Goal: Information Seeking & Learning: Learn about a topic

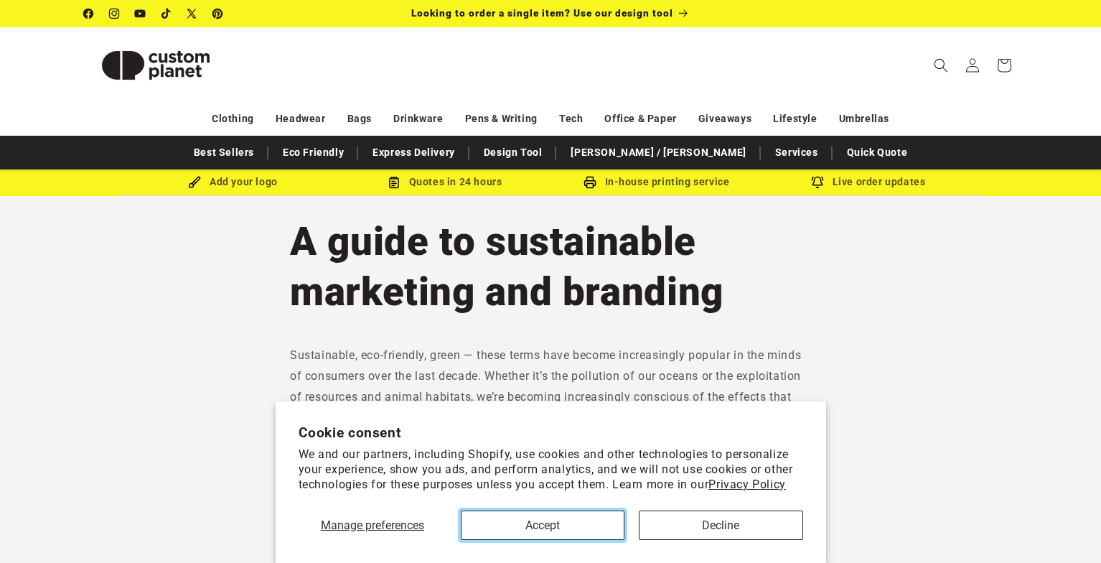
click at [583, 531] on button "Accept" at bounding box center [543, 524] width 164 height 29
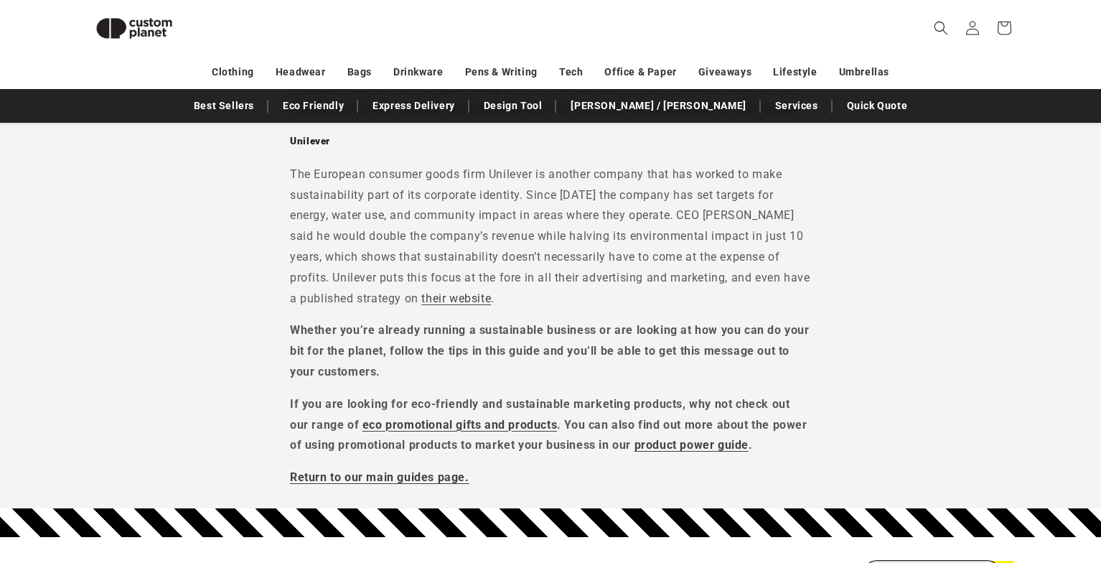
scroll to position [5296, 0]
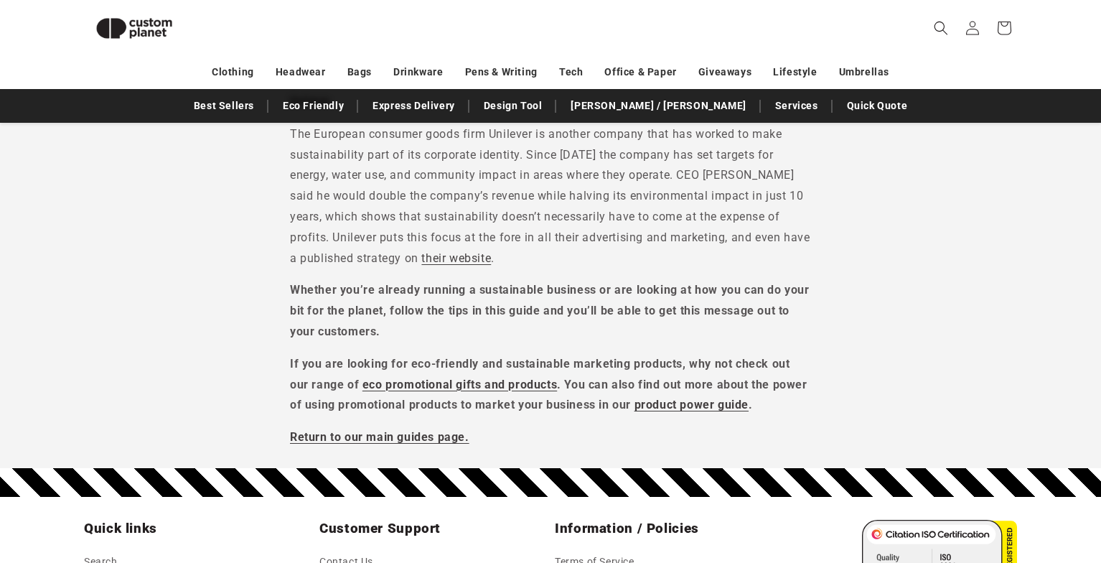
click at [512, 265] on p "The European consumer goods firm Unilever is another company that has worked to…" at bounding box center [550, 196] width 521 height 145
click at [585, 179] on p "The European consumer goods firm Unilever is another company that has worked to…" at bounding box center [550, 196] width 521 height 145
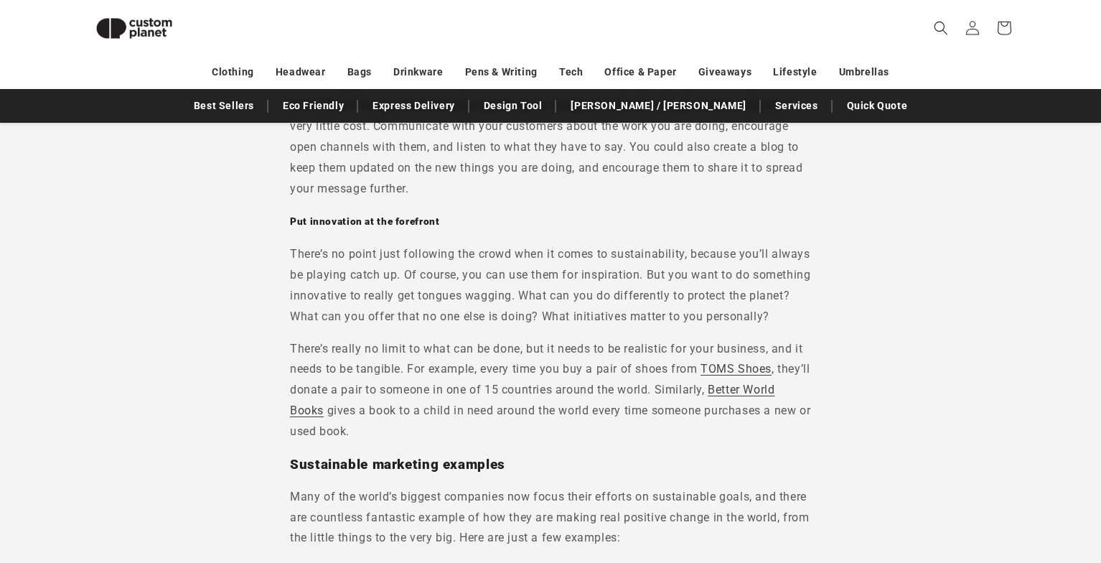
scroll to position [4493, 0]
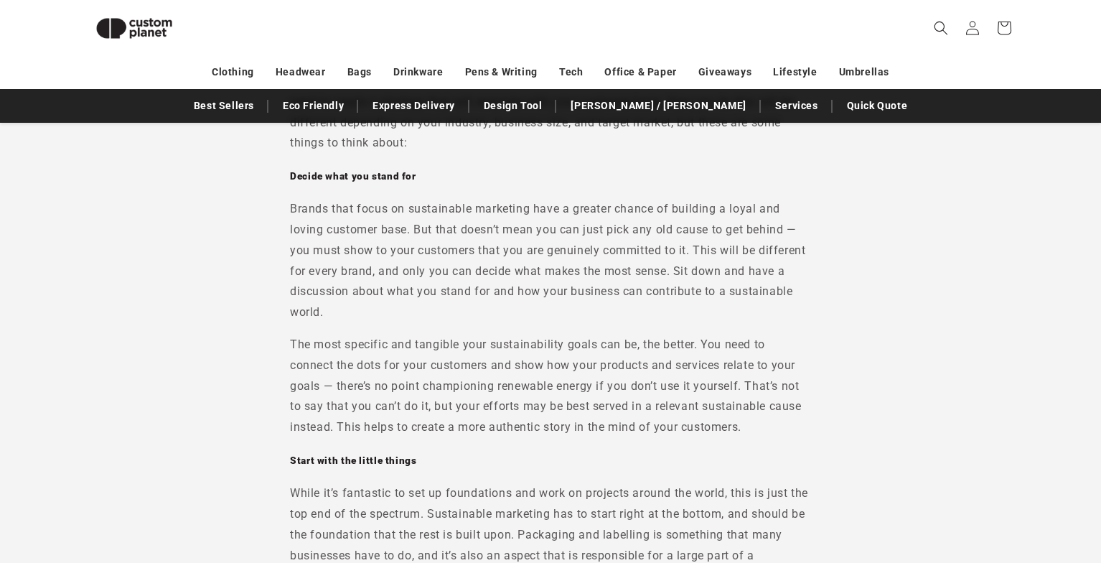
scroll to position [3453, 0]
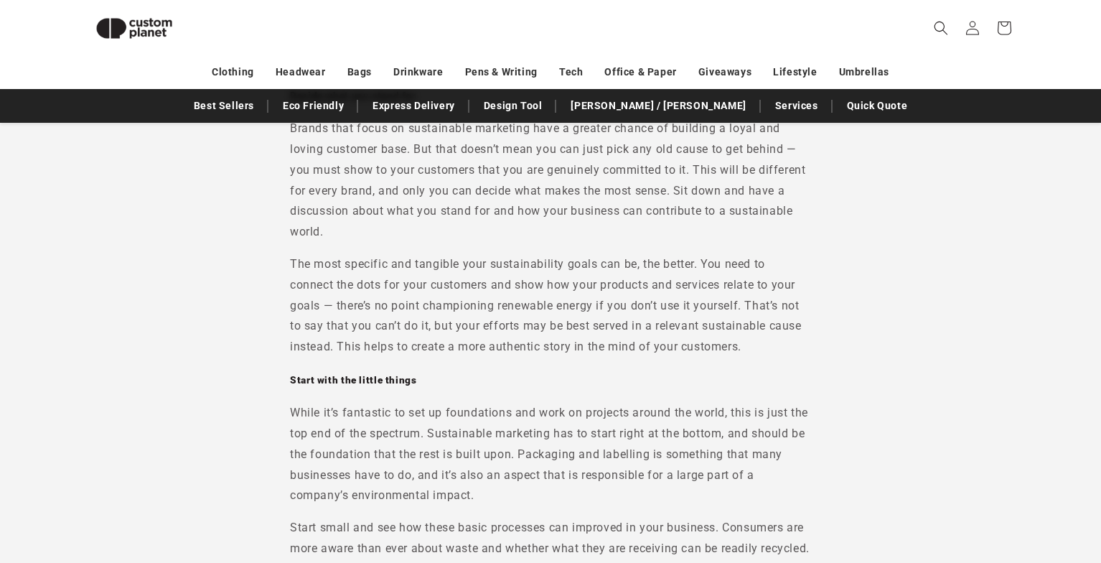
scroll to position [3437, 0]
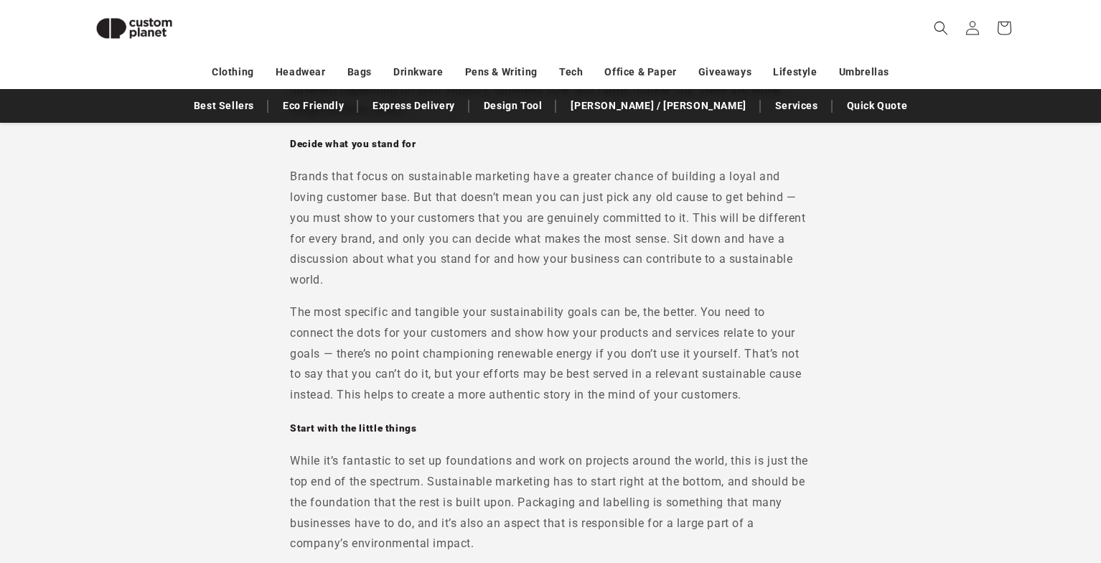
click at [481, 220] on p "Brands that focus on sustainable marketing have a greater chance of building a …" at bounding box center [550, 228] width 521 height 124
click at [587, 385] on p "The most specific and tangible your sustainability goals can be, the better. Yo…" at bounding box center [550, 353] width 521 height 103
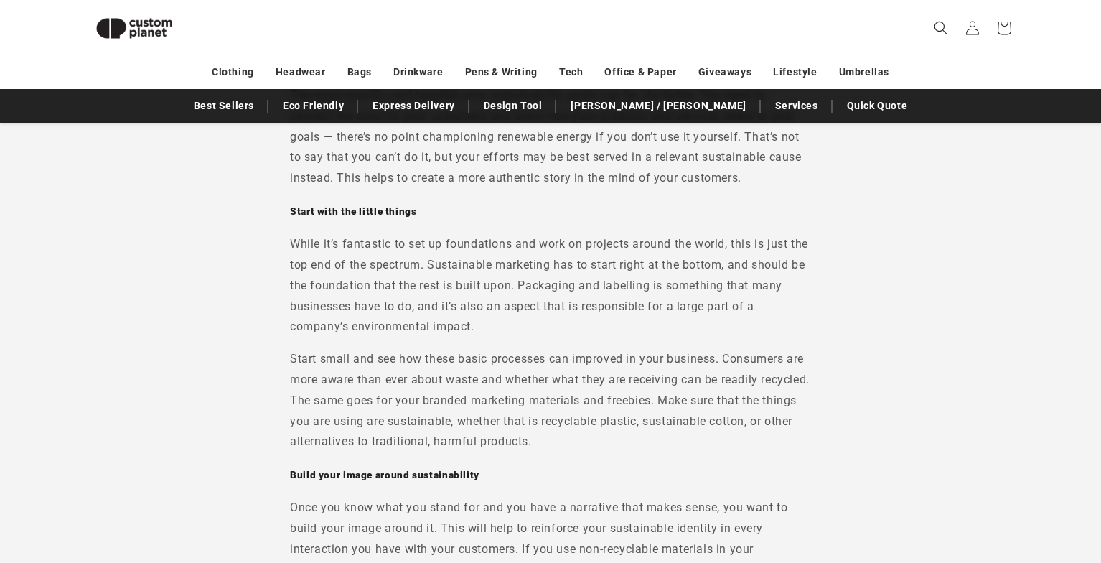
scroll to position [3673, 0]
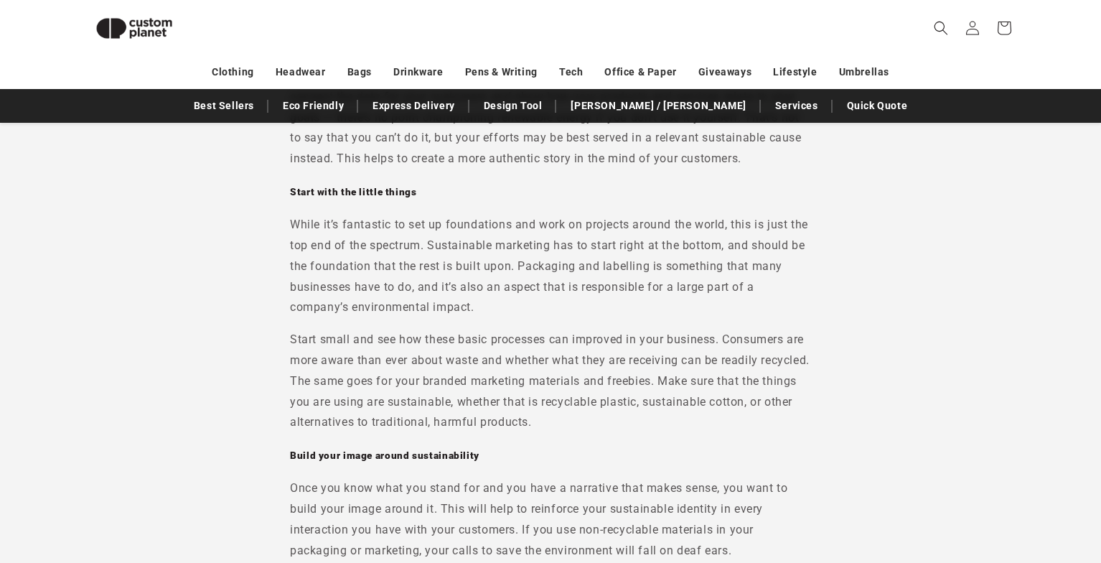
click at [484, 273] on p "While it’s fantastic to set up foundations and work on projects around the worl…" at bounding box center [550, 266] width 521 height 103
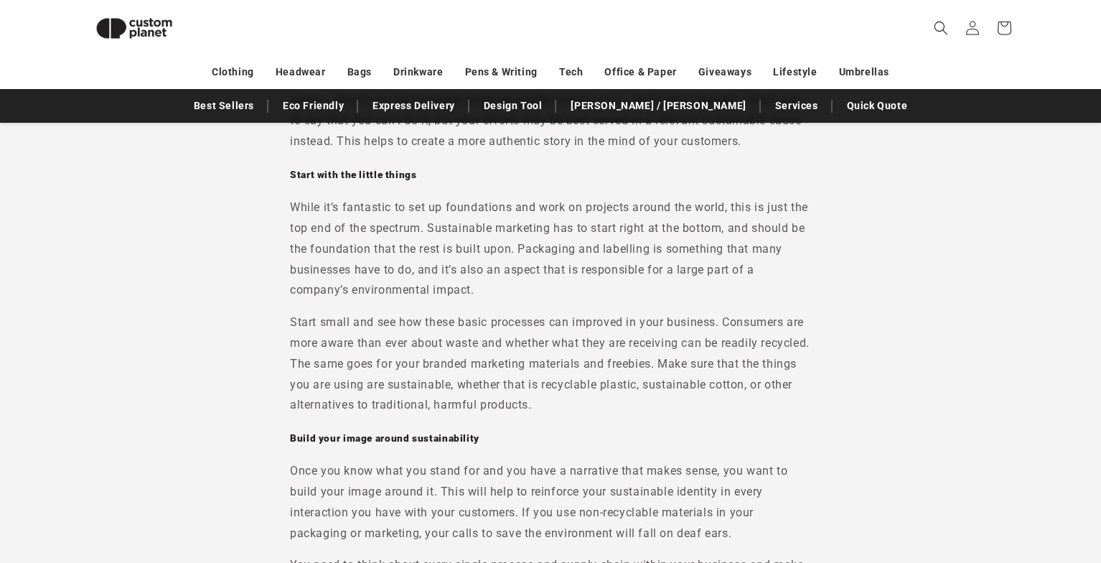
scroll to position [3703, 0]
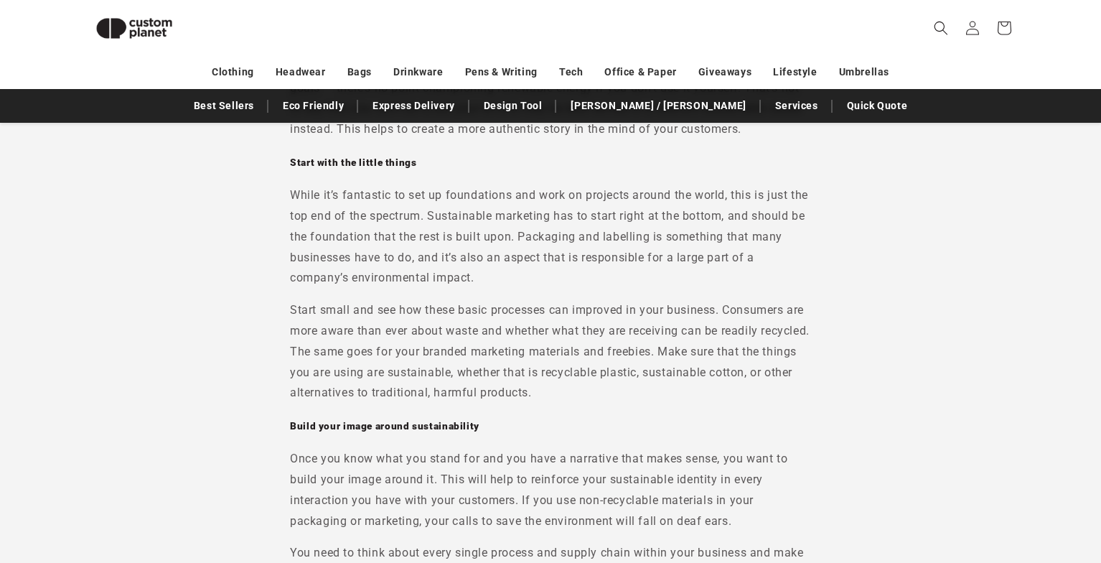
click at [744, 335] on p "Start small and see how these basic processes can improved in your business. Co…" at bounding box center [550, 351] width 521 height 103
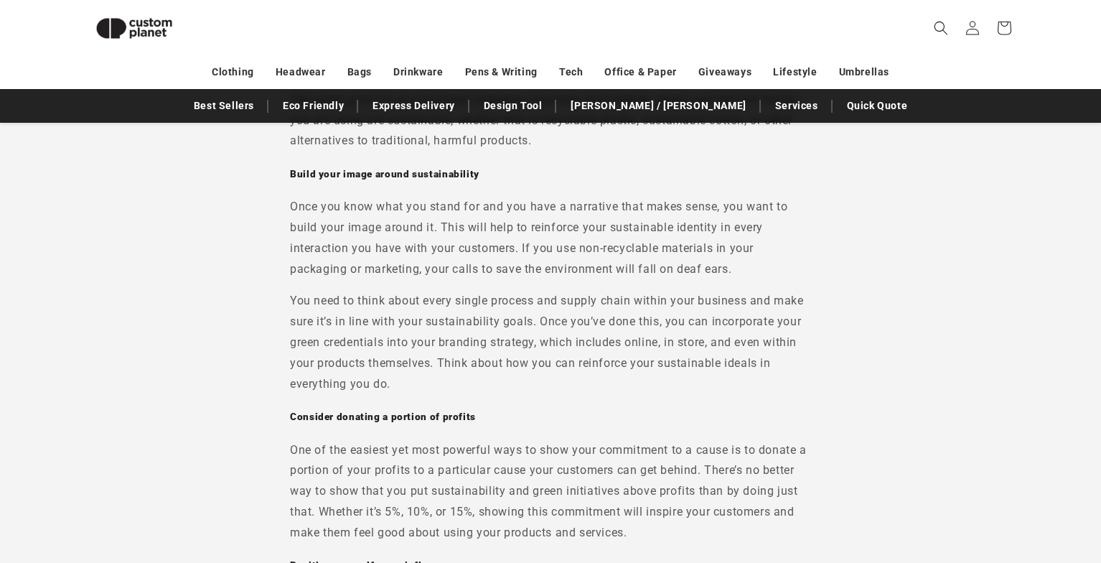
scroll to position [3961, 0]
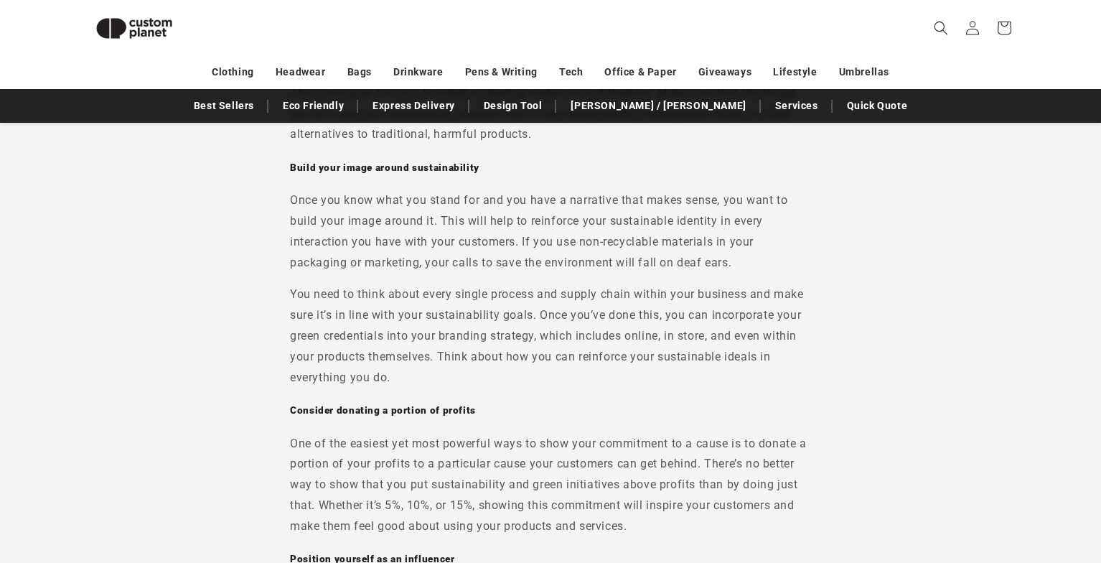
click at [607, 417] on h5 "Consider donating a portion of profits" at bounding box center [550, 410] width 521 height 13
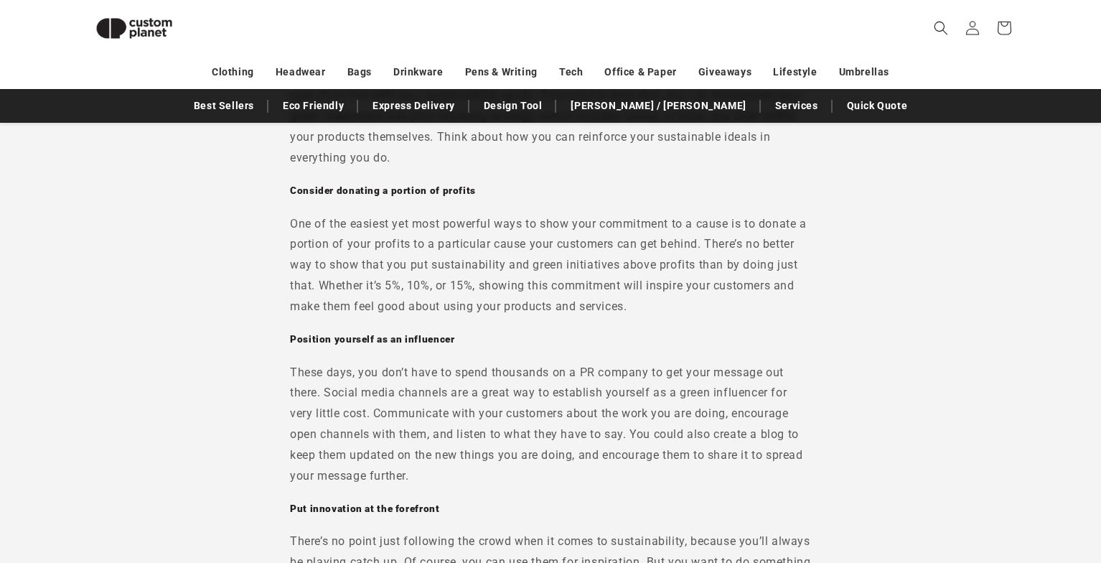
scroll to position [4191, 0]
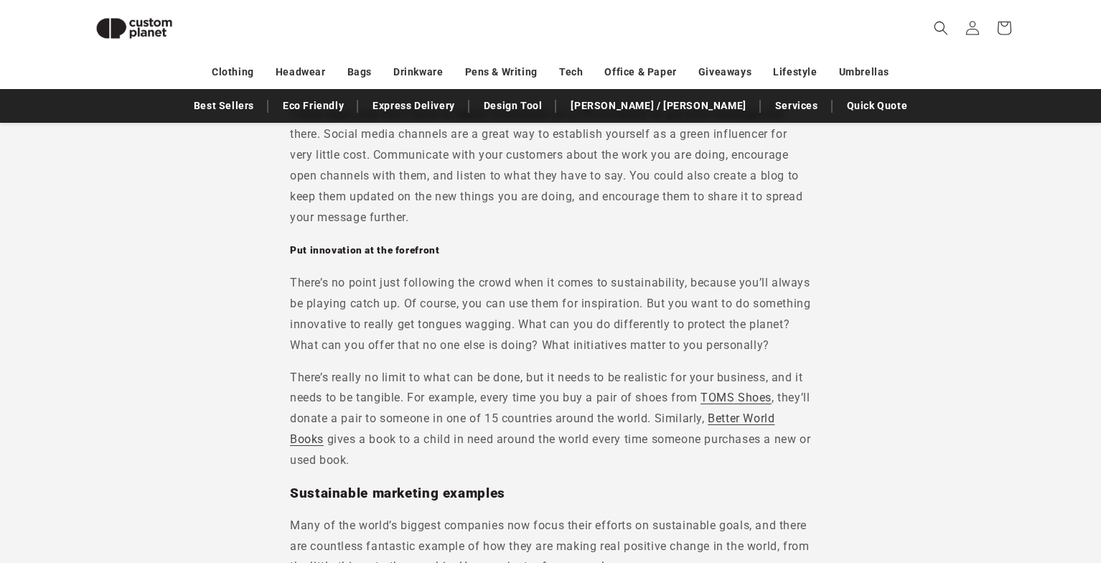
scroll to position [4449, 0]
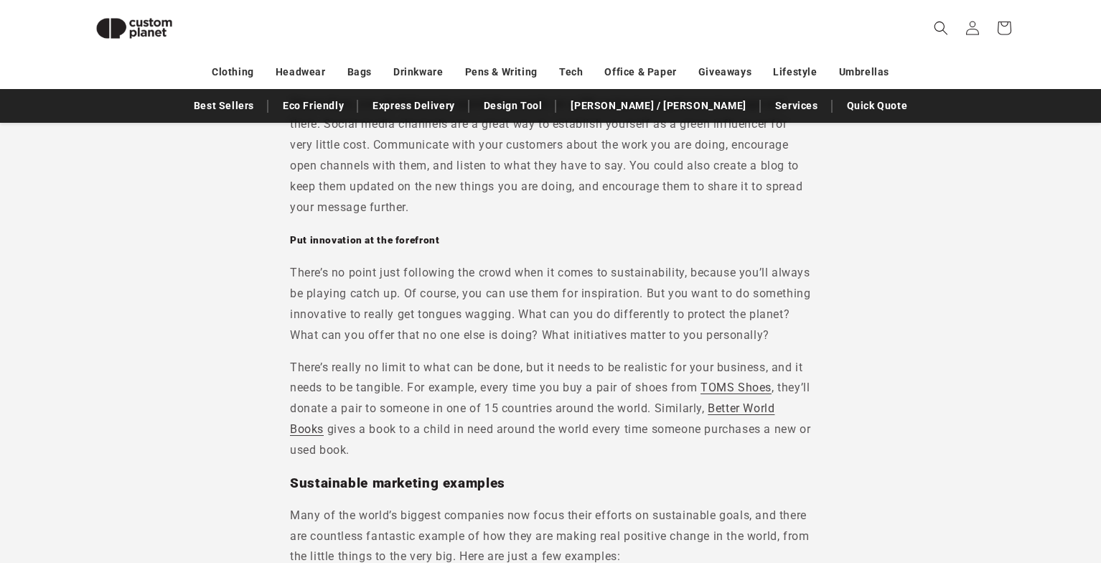
click at [574, 345] on p "There’s no point just following the crowd when it comes to sustainability, beca…" at bounding box center [550, 304] width 521 height 83
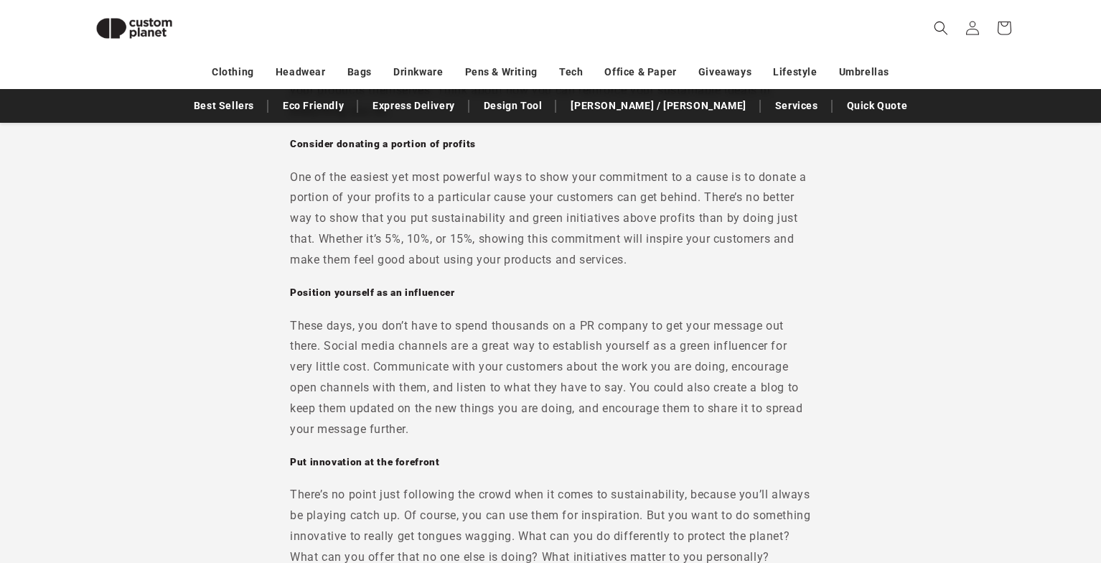
scroll to position [4219, 0]
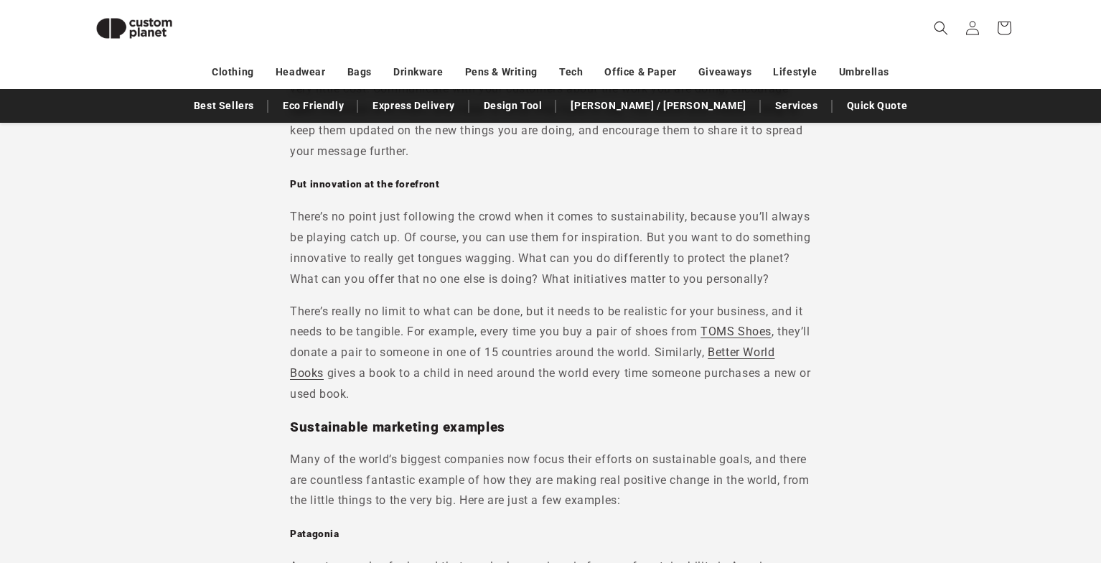
scroll to position [4506, 0]
click at [745, 342] on p "There’s really no limit to what can be done, but it needs to be realistic for y…" at bounding box center [550, 351] width 521 height 103
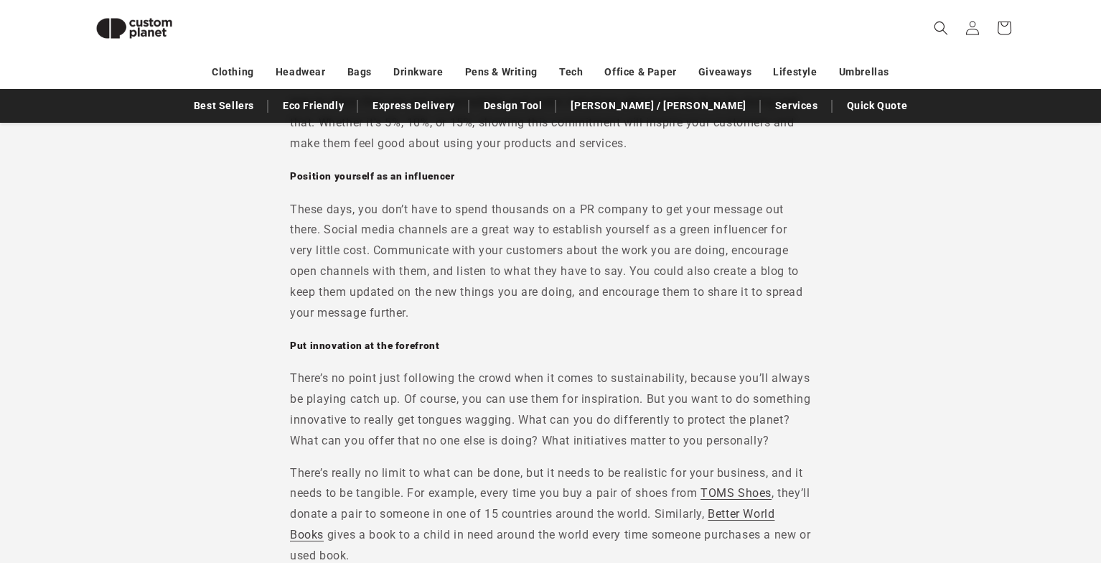
scroll to position [4334, 0]
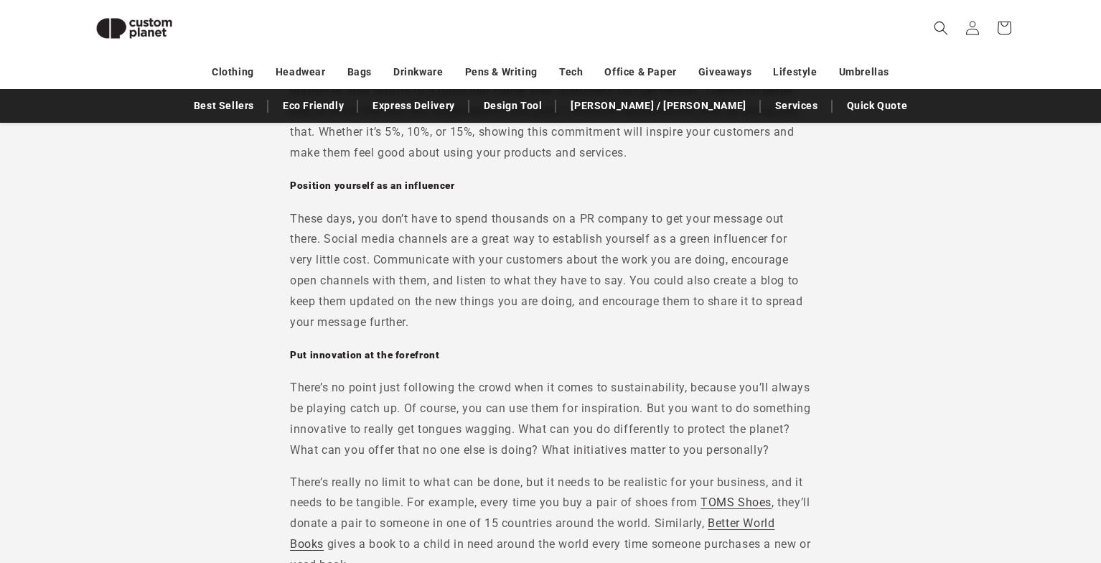
click at [745, 333] on p "These days, you don’t have to spend thousands on a PR company to get your messa…" at bounding box center [550, 271] width 521 height 124
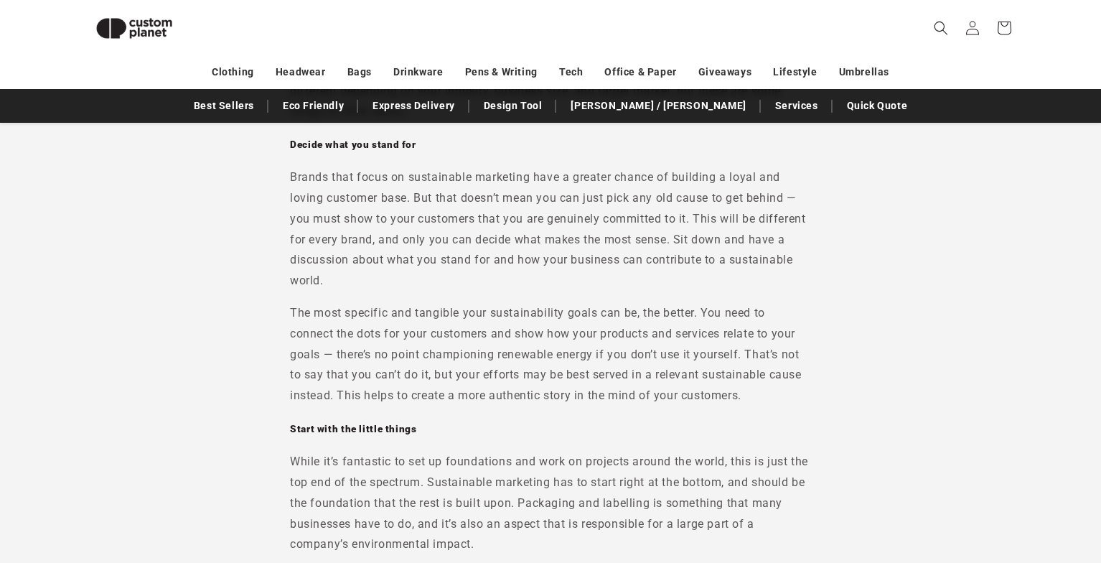
scroll to position [3448, 0]
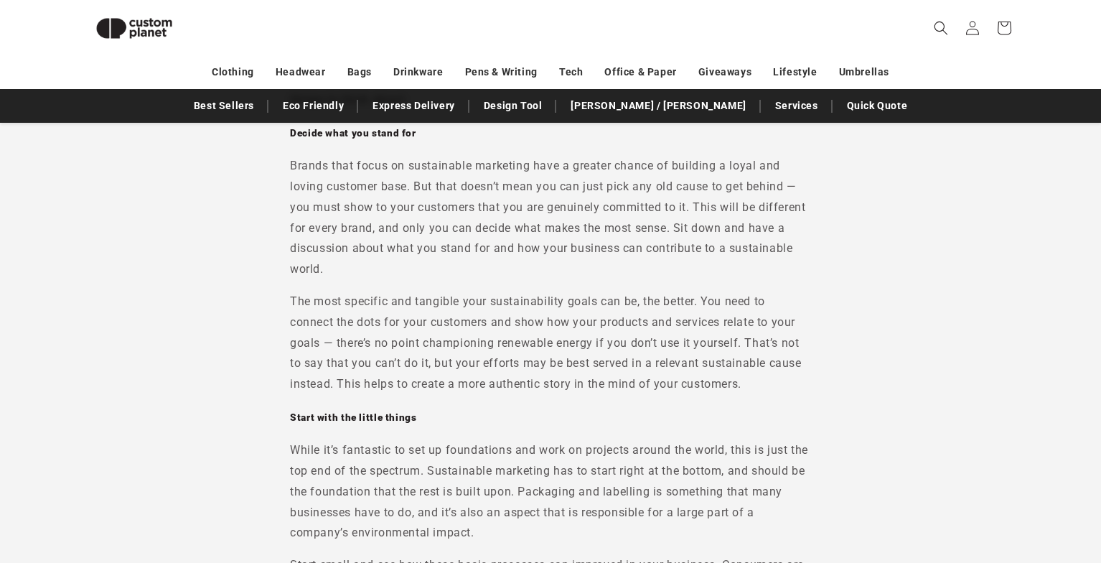
click at [585, 243] on p "Brands that focus on sustainable marketing have a greater chance of building a …" at bounding box center [550, 218] width 521 height 124
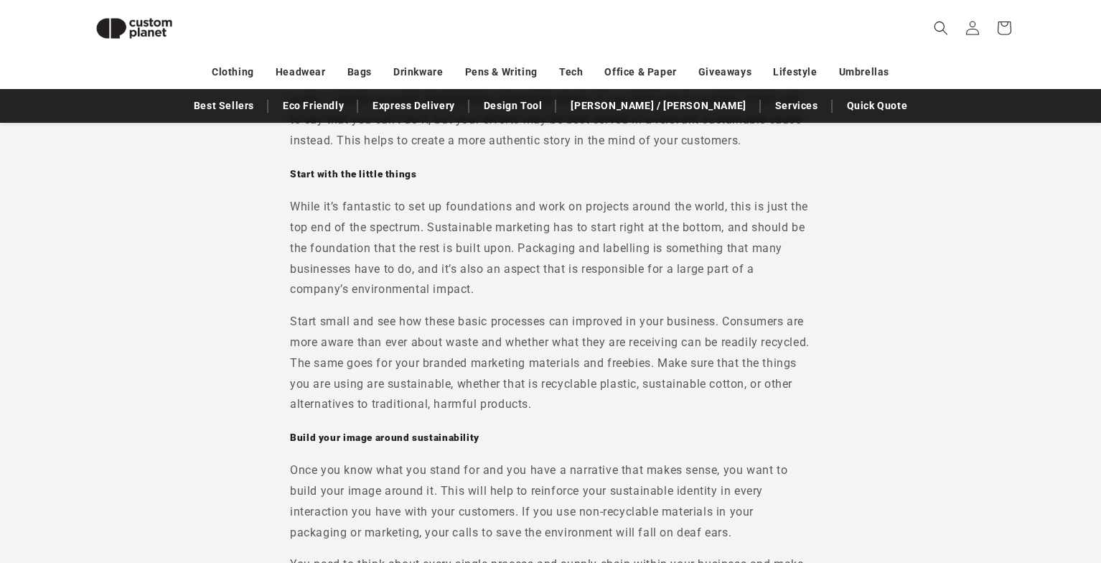
scroll to position [3735, 0]
